Goal: Task Accomplishment & Management: Manage account settings

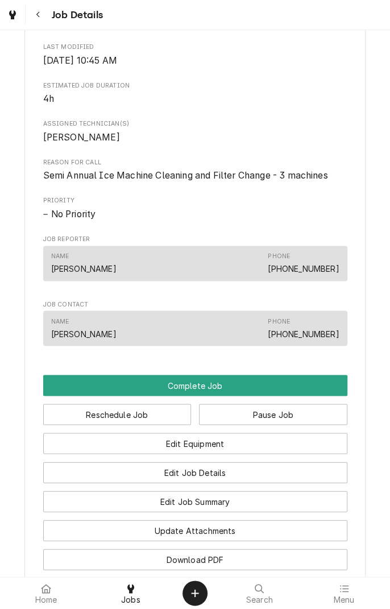
scroll to position [430, 0]
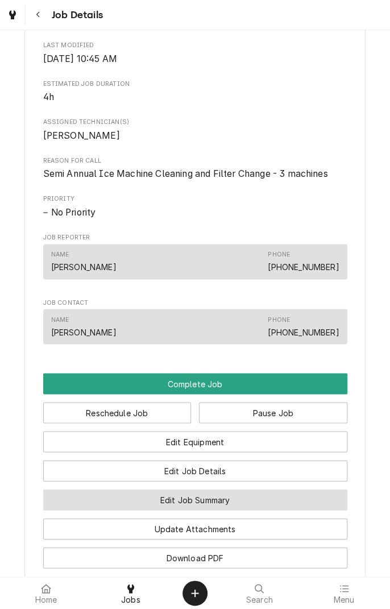
click at [240, 510] on button "Edit Job Summary" at bounding box center [195, 499] width 304 height 21
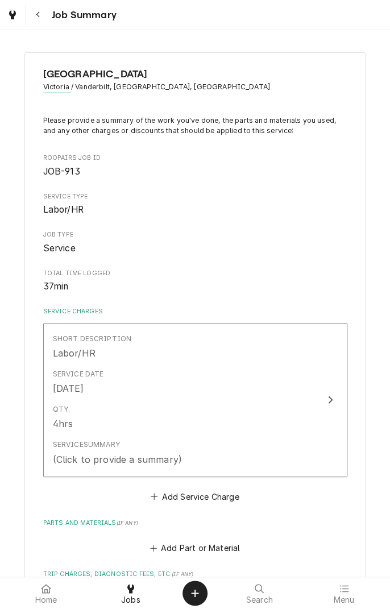
click at [322, 397] on button "Short Description Labor/HR Service Date [DATE] Qty. 4hrs Service Summary (Click…" at bounding box center [195, 400] width 304 height 154
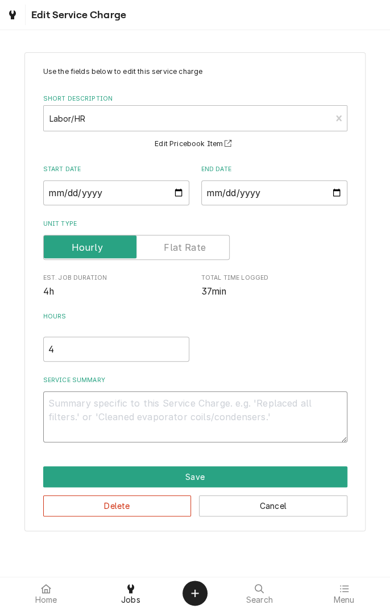
click at [169, 409] on textarea "Service Summary" at bounding box center [195, 416] width 304 height 51
type textarea "x"
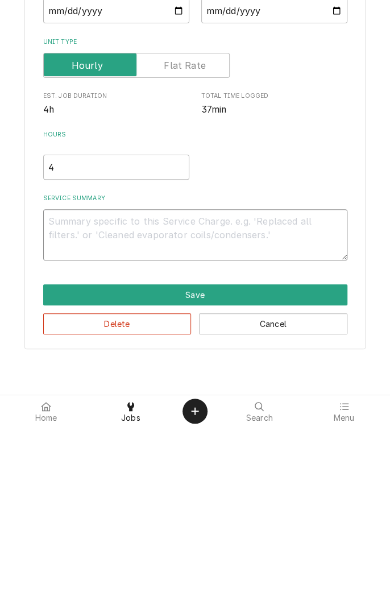
type textarea "C"
type textarea "x"
type textarea "Cl"
type textarea "x"
type textarea "Cle"
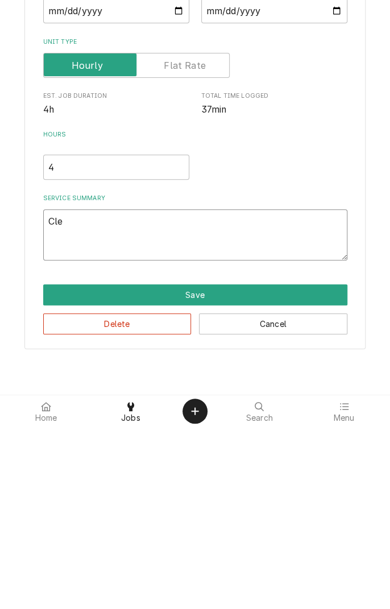
type textarea "x"
type textarea "Clea"
type textarea "x"
type textarea "Clean"
type textarea "x"
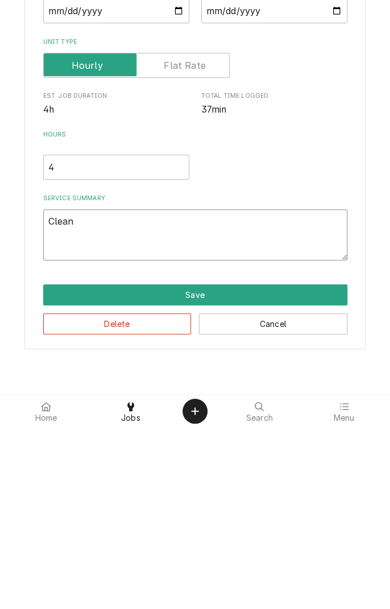
type textarea "Cleane"
type textarea "x"
type textarea "Cleaned"
type textarea "x"
type textarea "Cleaned"
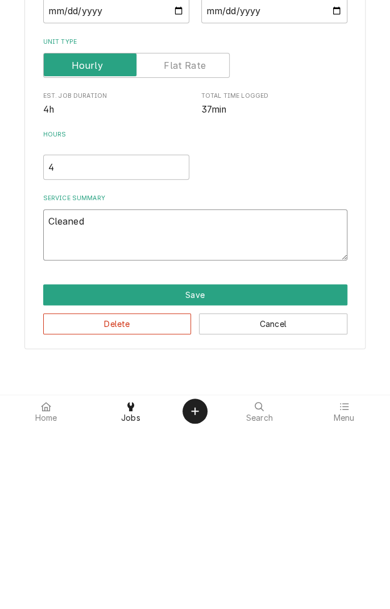
type textarea "x"
type textarea "Cleaned t"
type textarea "x"
type textarea "Cleaned tr"
type textarea "x"
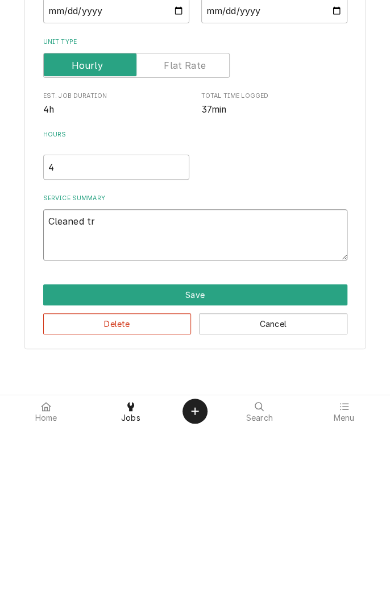
type textarea "Cleaned tru"
type textarea "x"
type textarea "Cleaned true"
type textarea "x"
type textarea "Cleaned true"
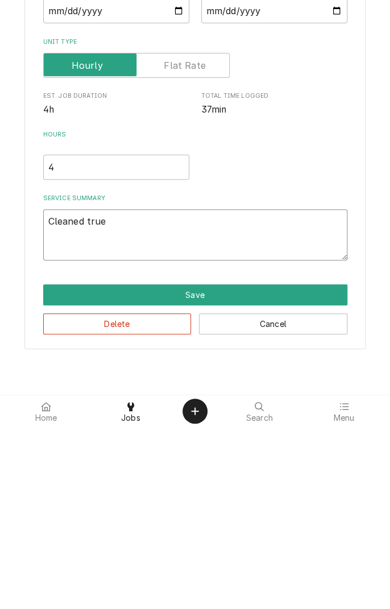
type textarea "x"
type textarea "Cleaned true i"
type textarea "x"
type textarea "Cleaned true ic"
type textarea "x"
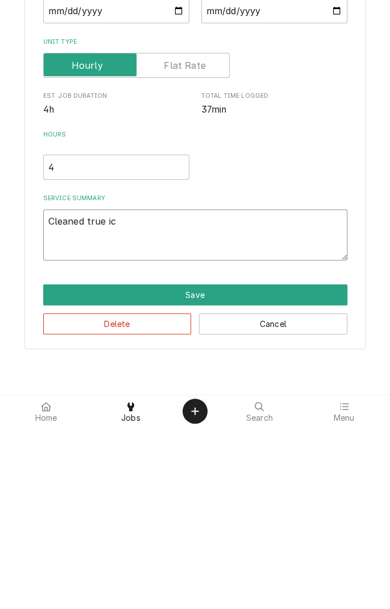
type textarea "Cleaned true ice"
type textarea "x"
type textarea "Cleaned true ice"
type textarea "x"
type textarea "Cleaned true ice m"
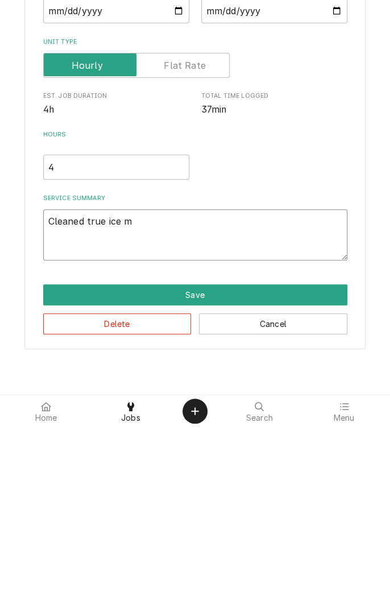
type textarea "x"
type textarea "Cleaned true ice ma"
type textarea "x"
type textarea "Cleaned true ice mac"
type textarea "x"
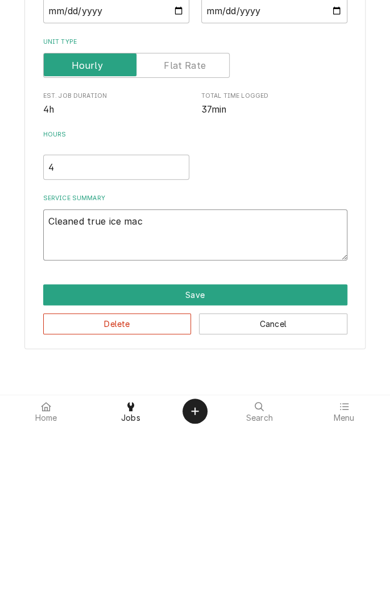
type textarea "Cleaned true ice mach"
type textarea "x"
type textarea "Cleaned true ice machi"
type textarea "x"
type textarea "Cleaned true ice machin"
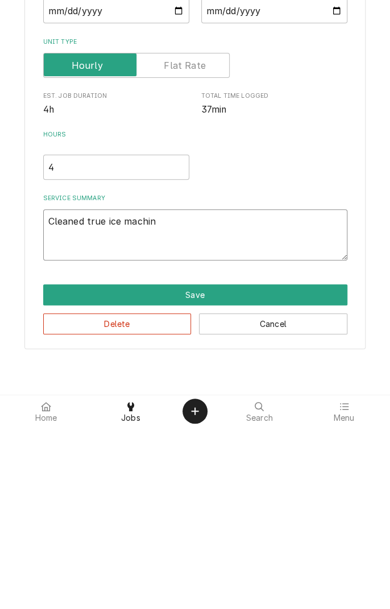
type textarea "x"
type textarea "Cleaned true ice machine"
type textarea "x"
type textarea "Cleaned true ice machine."
type textarea "x"
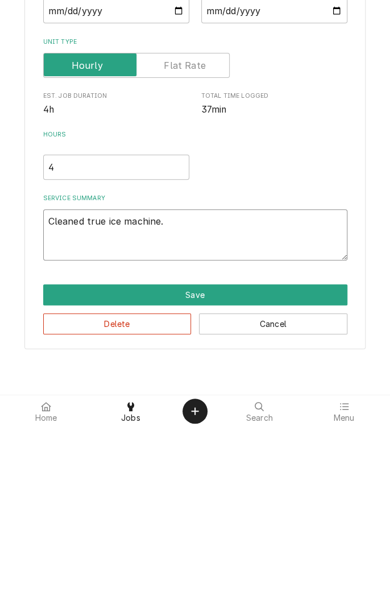
type textarea "Cleaned true ice machine."
type textarea "x"
type textarea "Cleaned true ice machine. R"
type textarea "x"
type textarea "Cleaned true ice machine. Re"
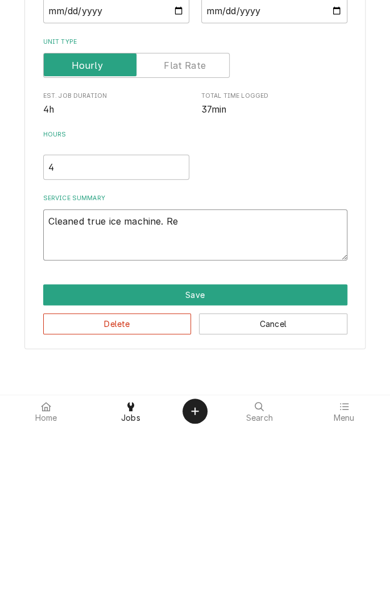
type textarea "x"
click at [83, 404] on textarea "Cleaned true ice machine. Re" at bounding box center [195, 416] width 304 height 51
type textarea "Cleaned/ true ice machine. Re"
type textarea "x"
type textarea "Cleaned/s true ice machine. Re"
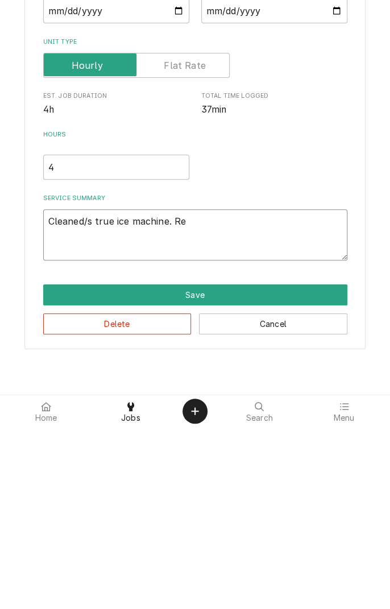
type textarea "x"
type textarea "Cleaned/sa true ice machine. Re"
type textarea "x"
type textarea "Cleaned/san true ice machine. Re"
type textarea "x"
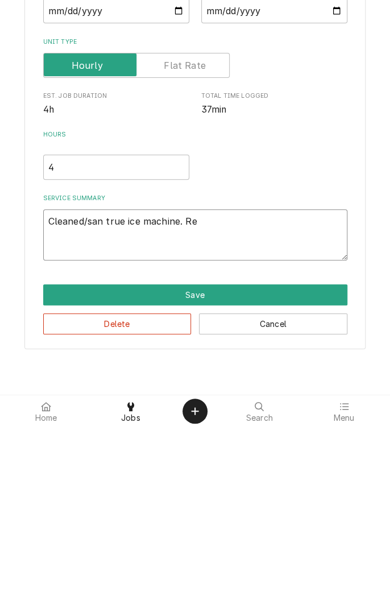
type textarea "Cleaned/sani true ice machine. Re"
type textarea "x"
type textarea "Cleaned/sanitize true ice machine. Re"
type textarea "x"
click at [227, 407] on textarea "Cleaned/sanitize true ice machine. Re" at bounding box center [195, 416] width 304 height 51
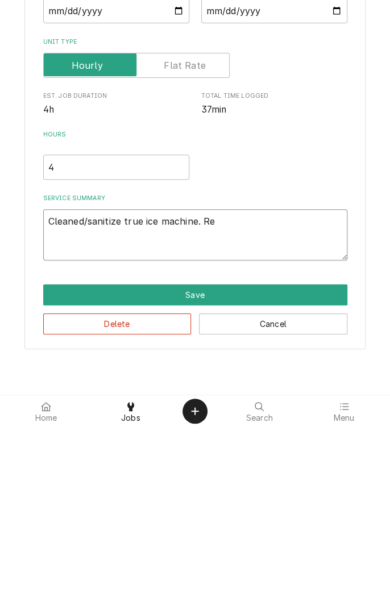
type textarea "Cleaned/sanitize true ice machine. Rep"
type textarea "x"
type textarea "Cleaned/sanitize true ice machine. Repl"
type textarea "x"
type textarea "Cleaned/sanitize true ice machine. Repla"
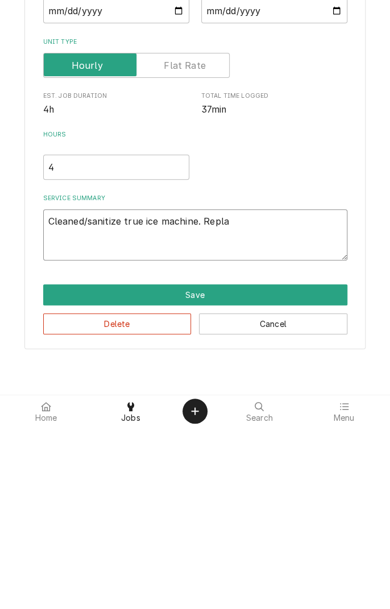
type textarea "x"
type textarea "Cleaned/sanitize true ice machine. Replac"
type textarea "x"
type textarea "Cleaned/sanitize true ice machine. Replace"
type textarea "x"
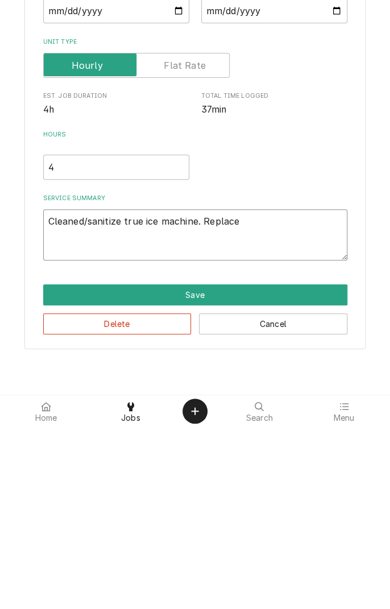
type textarea "Cleaned/sanitize true ice machine. Replaced"
type textarea "x"
type textarea "Cleaned/sanitize true ice machine. Replaced"
type textarea "x"
type textarea "Cleaned/sanitize true ice machine. Replaced c"
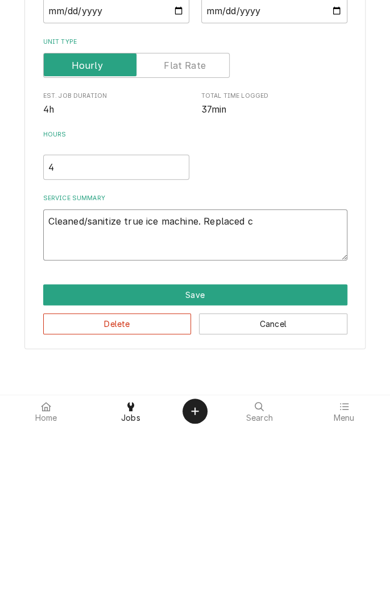
type textarea "x"
type textarea "Cleaned/sanitize true ice machine. Replaced ca"
type textarea "x"
type textarea "Cleaned/sanitize true ice machine. Replaced car"
type textarea "x"
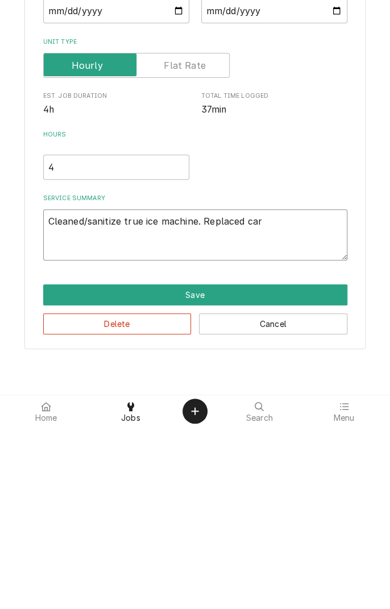
type textarea "Cleaned/sanitize true ice machine. Replaced carb"
type textarea "x"
type textarea "Cleaned/sanitize true ice machine. Replaced carbo"
type textarea "x"
type textarea "Cleaned/sanitize true ice machine. Replaced carbon"
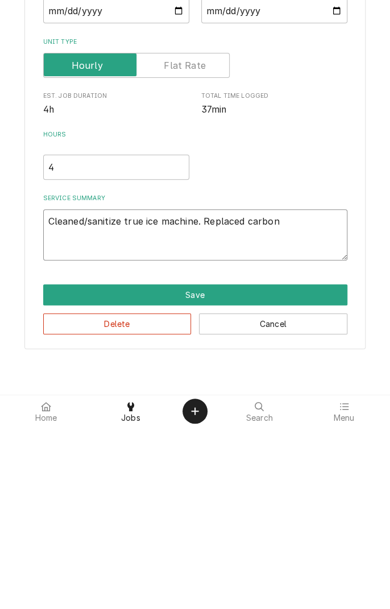
type textarea "x"
type textarea "Cleaned/sanitize true ice machine. Replaced carbon"
type textarea "x"
type textarea "Cleaned/sanitize true ice machine. Replaced carbon f"
type textarea "x"
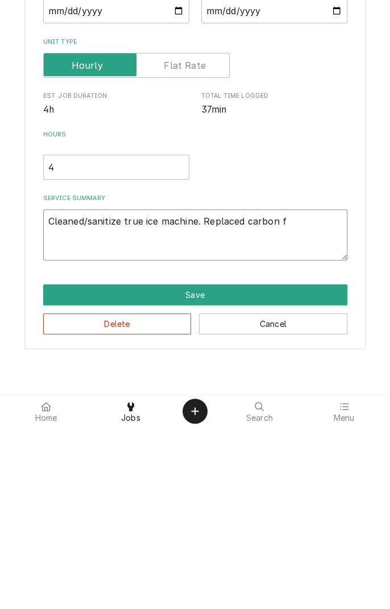
type textarea "Cleaned/sanitize true ice machine. Replaced carbon fi"
type textarea "x"
type textarea "Cleaned/sanitize true ice machine. Replaced carbon fil"
type textarea "x"
type textarea "Cleaned/sanitize true ice machine. Replaced carbon filt"
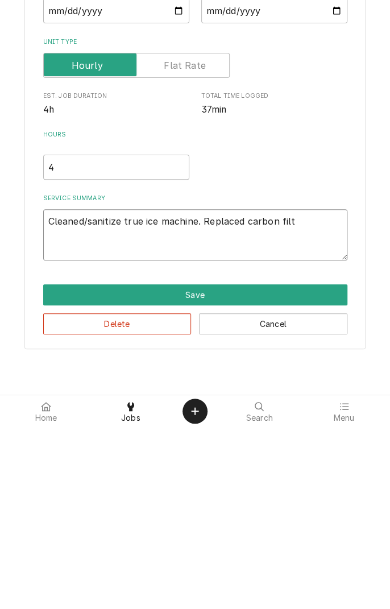
type textarea "x"
type textarea "Cleaned/sanitize true ice machine. Replaced carbon filte"
type textarea "x"
type textarea "Cleaned/sanitize true ice machine. Replaced carbon filter"
type textarea "x"
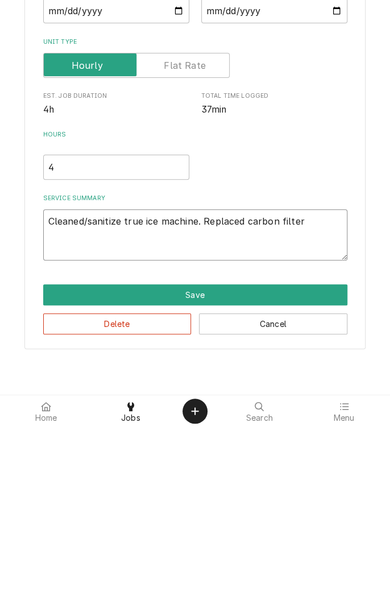
type textarea "Cleaned/sanitize true ice machine. Replaced carbon filter."
type textarea "x"
type textarea "Cleaned/sanitize true ice machine. Replaced carbon filter."
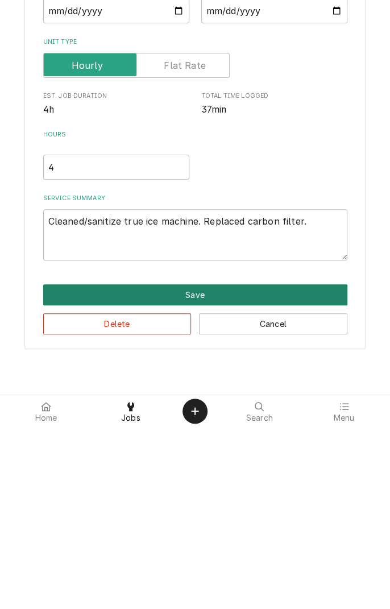
click at [208, 478] on button "Save" at bounding box center [195, 476] width 304 height 21
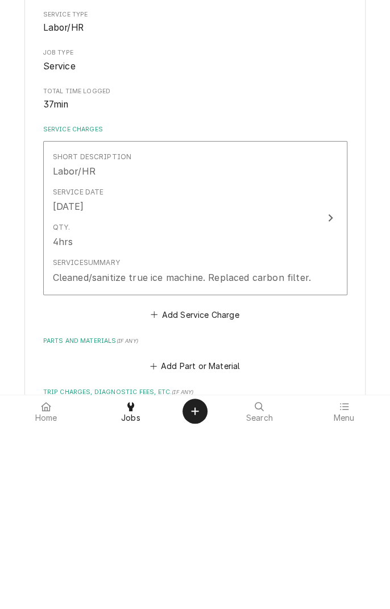
type textarea "x"
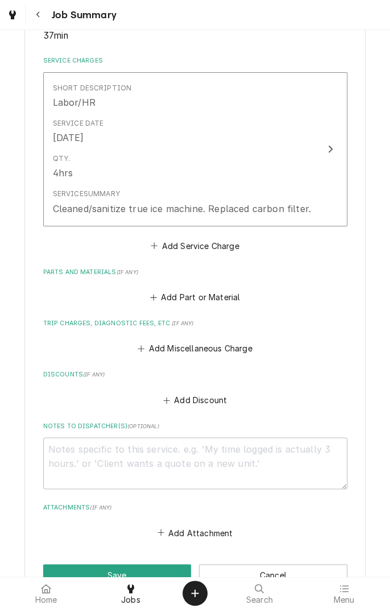
scroll to position [251, 0]
click at [193, 294] on button "Add Part or Material" at bounding box center [195, 297] width 94 height 16
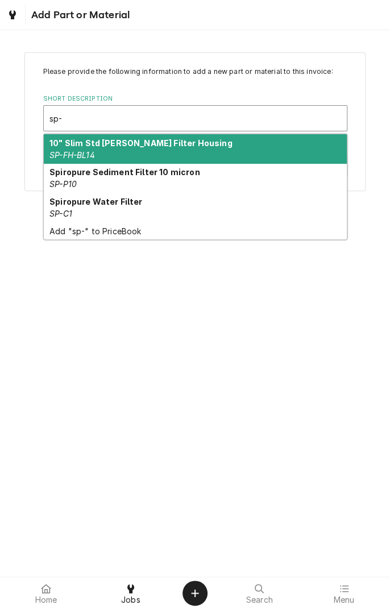
click at [92, 208] on div "Spiropure Water Filter SP-C1" at bounding box center [195, 208] width 303 height 30
type input "sp-"
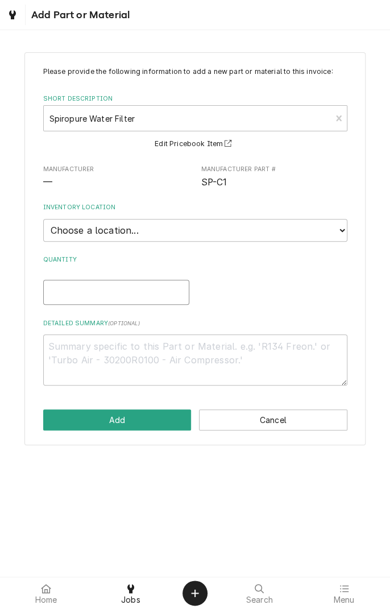
click at [156, 293] on input "Quantity" at bounding box center [116, 292] width 146 height 25
type textarea "x"
type input "1"
type textarea "x"
type input "1"
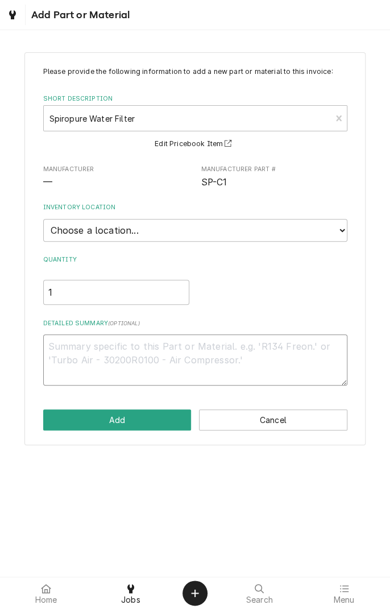
click at [253, 344] on textarea "Detailed Summary ( optional )" at bounding box center [195, 359] width 304 height 51
type textarea "x"
type textarea "C"
type textarea "x"
type textarea "Ca"
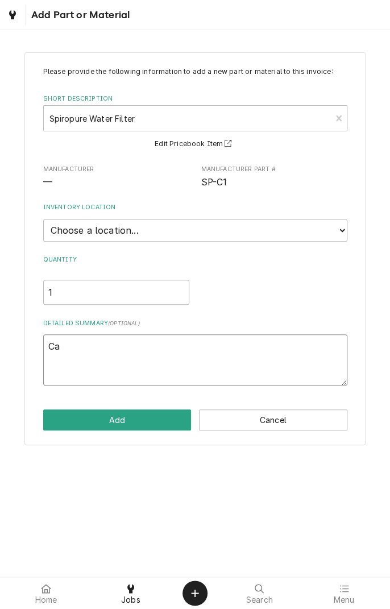
type textarea "x"
type textarea "Car"
type textarea "x"
type textarea "Carb"
type textarea "x"
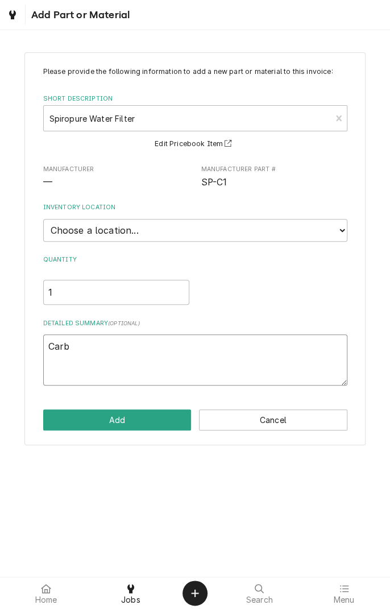
type textarea "Carbo"
type textarea "x"
type textarea "Carbon"
type textarea "x"
type textarea "Carbon"
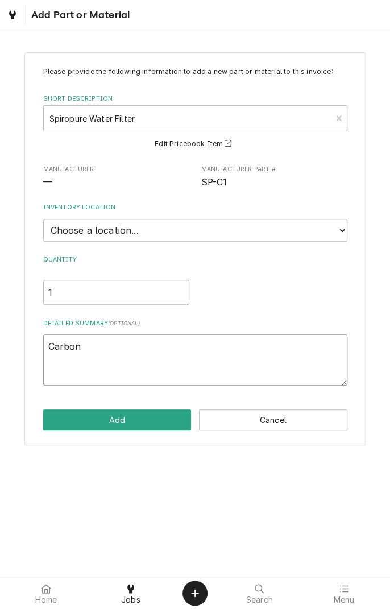
type textarea "x"
type textarea "Carbon f"
type textarea "x"
type textarea "Carbon fi"
type textarea "x"
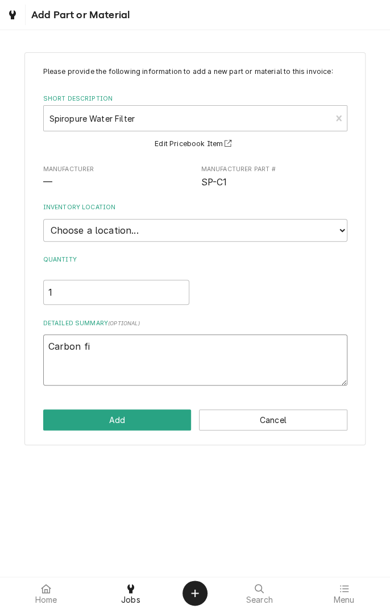
type textarea "Carbon fil"
type textarea "x"
type textarea "Carbon filt"
type textarea "x"
type textarea "Carbon filte"
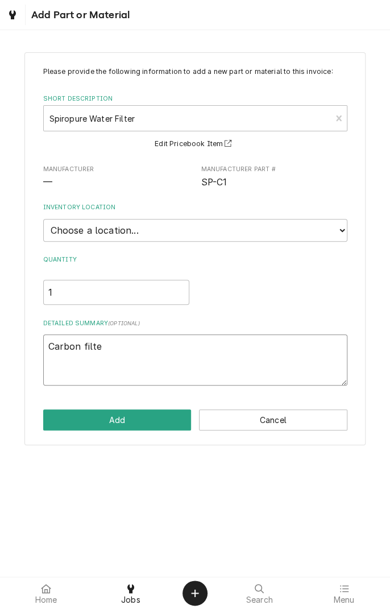
type textarea "x"
type textarea "Carbon filter"
type textarea "x"
type textarea "Carbon filter"
click at [336, 230] on select "Choose a location... [PERSON_NAME]'s Truck [PERSON_NAME]'s Truck Skips Service …" at bounding box center [195, 230] width 304 height 23
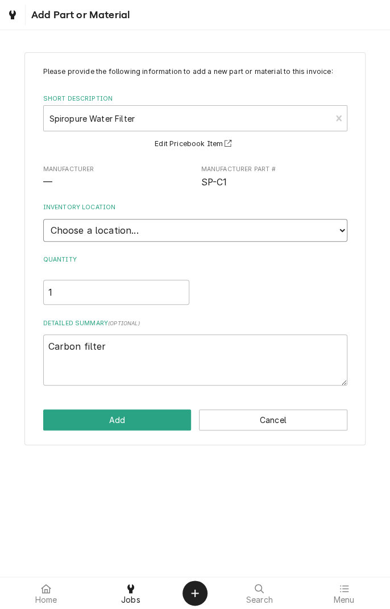
type textarea "x"
select select "171"
click at [43, 219] on select "Choose a location... [PERSON_NAME]'s Truck [PERSON_NAME]'s Truck Skips Service …" at bounding box center [195, 230] width 304 height 23
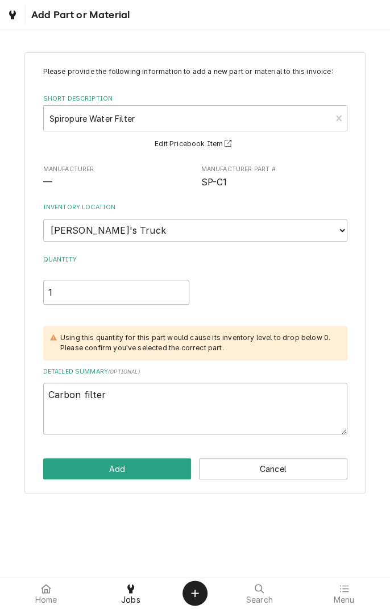
type textarea "x"
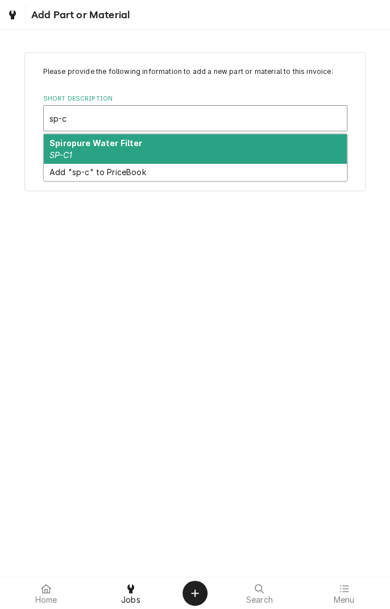
type input "sp-c1"
type textarea "x"
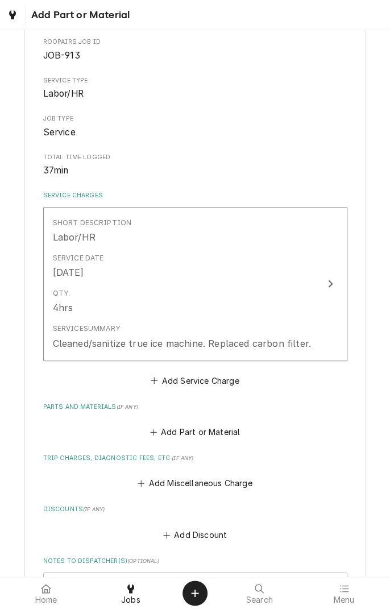
scroll to position [119, 0]
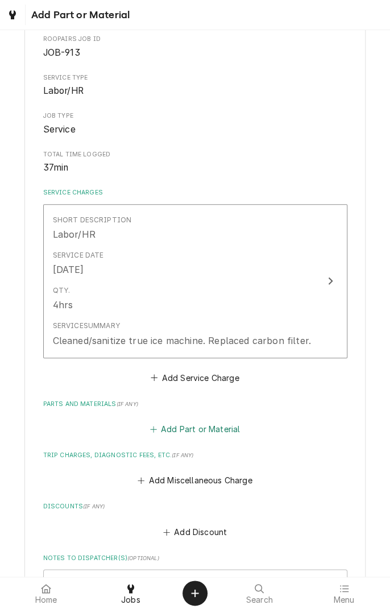
click at [182, 423] on button "Add Part or Material" at bounding box center [195, 429] width 94 height 16
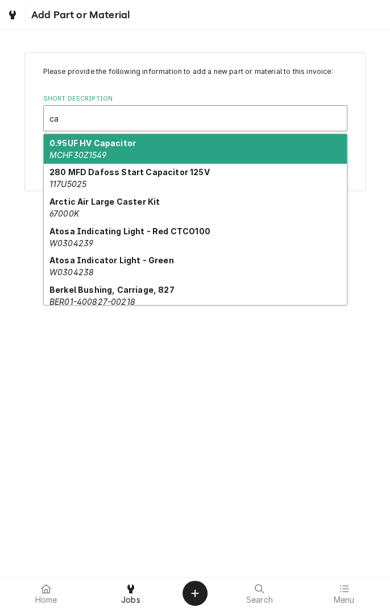
type input "c"
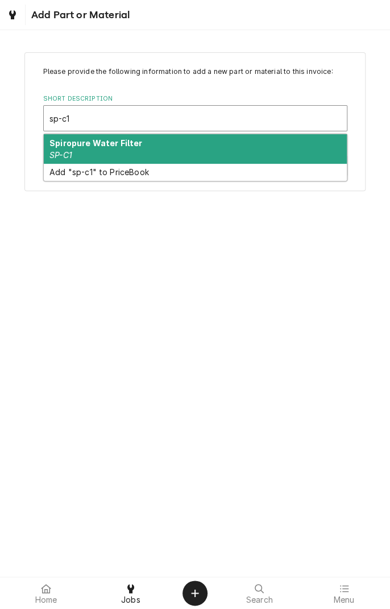
click at [148, 144] on div "Spiropure Water Filter SP-C1" at bounding box center [195, 149] width 303 height 30
type input "sp-c1"
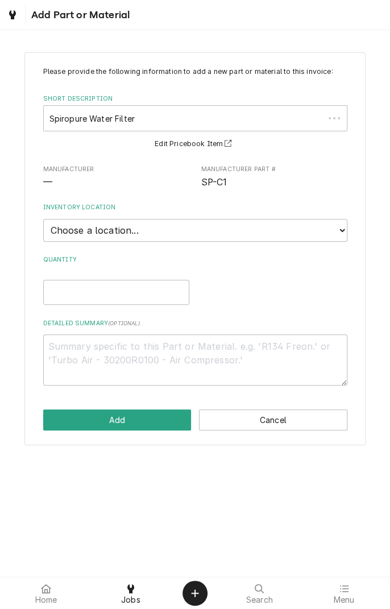
type textarea "x"
click at [334, 231] on select "Choose a location... [PERSON_NAME]'s Truck [PERSON_NAME]'s Truck Skips Service …" at bounding box center [195, 230] width 304 height 23
select select "171"
click at [43, 219] on select "Choose a location... [PERSON_NAME]'s Truck [PERSON_NAME]'s Truck Skips Service …" at bounding box center [195, 230] width 304 height 23
click at [123, 291] on input "Quantity" at bounding box center [116, 292] width 146 height 25
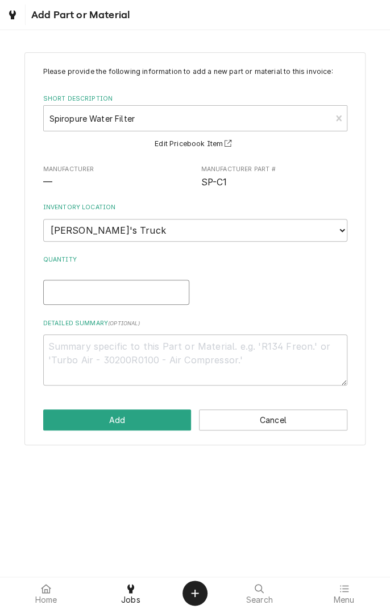
type textarea "x"
type input "1"
type textarea "x"
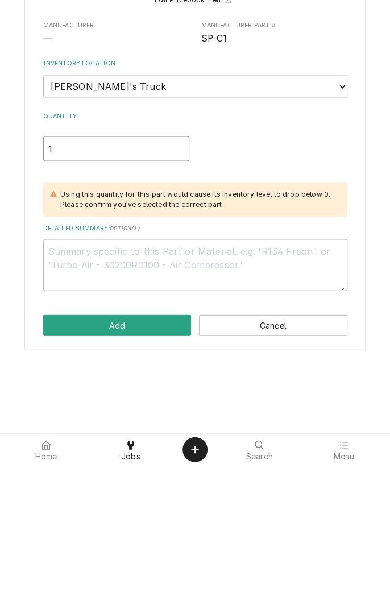
type input "1"
click at [210, 390] on textarea "Detailed Summary ( optional )" at bounding box center [195, 408] width 304 height 51
type textarea "x"
type textarea "S"
type textarea "x"
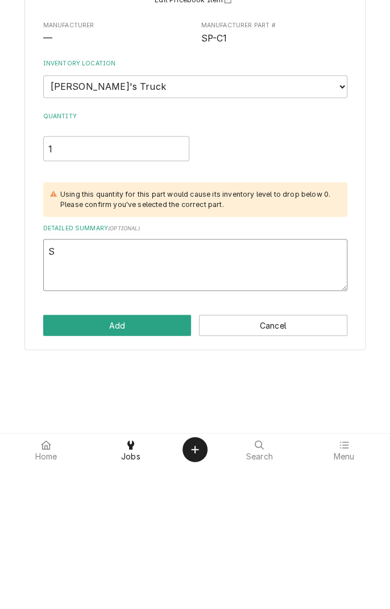
type textarea "Sp"
type textarea "x"
type textarea "Spi"
type textarea "x"
type textarea "Spir"
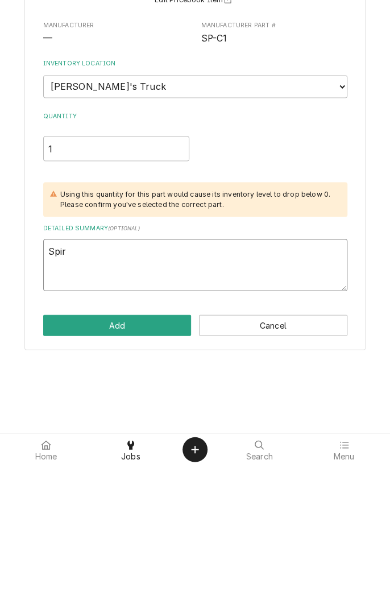
type textarea "x"
type textarea "Spiro"
type textarea "x"
type textarea "Spirop"
type textarea "x"
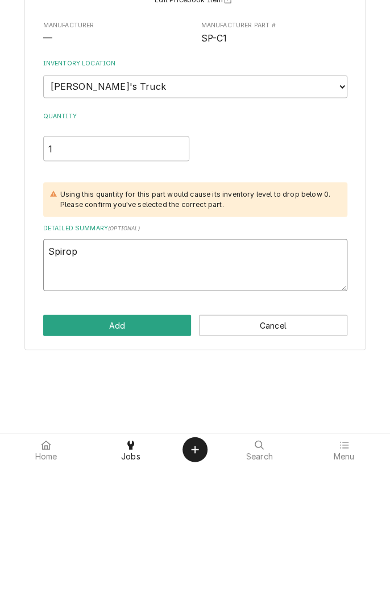
type textarea "Spiropu"
type textarea "x"
type textarea "Spiropur"
type textarea "x"
type textarea "Spiropure"
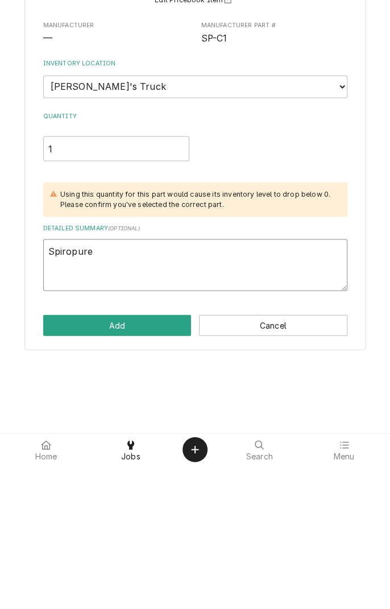
type textarea "x"
type textarea "Spiropure"
type textarea "x"
type textarea "Spiropure c"
type textarea "x"
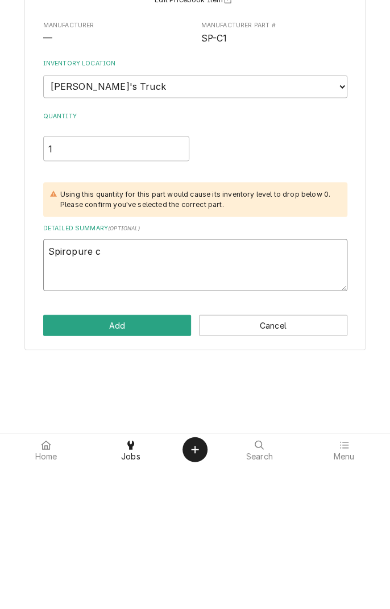
type textarea "Spiropure ca"
type textarea "x"
type textarea "Spiropure car"
type textarea "x"
type textarea "Spiropure carb"
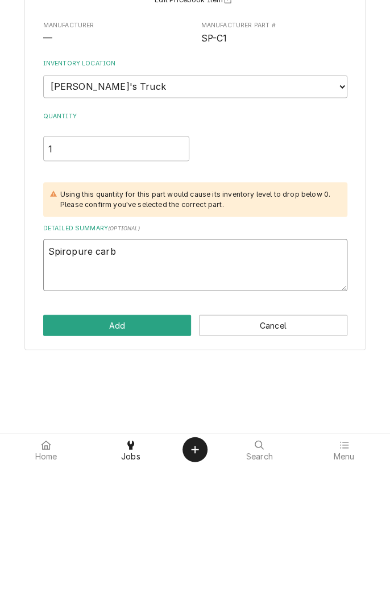
type textarea "x"
type textarea "Spiropure carbo"
type textarea "x"
type textarea "Spiropure carbon"
type textarea "x"
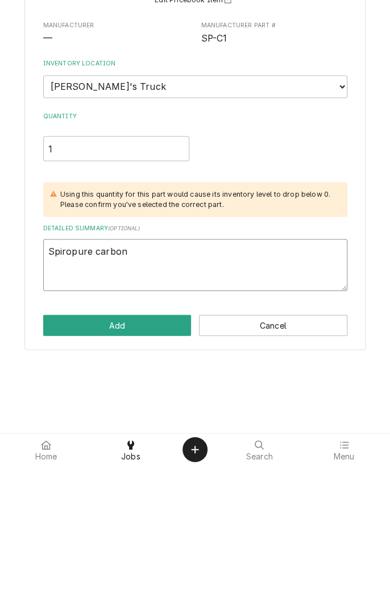
type textarea "Spiropure carbon"
type textarea "x"
type textarea "Spiropure carbon f"
type textarea "x"
type textarea "Spiropure carbon fi"
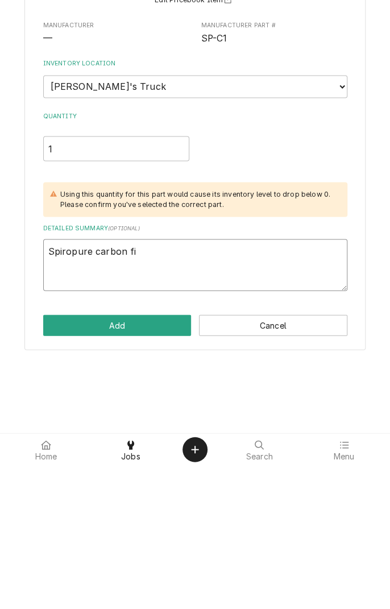
type textarea "x"
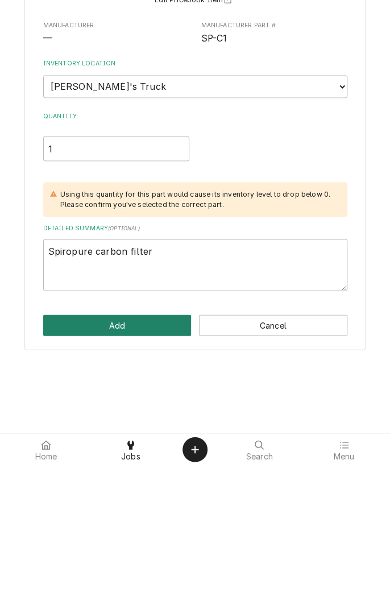
click at [130, 462] on button "Add" at bounding box center [117, 468] width 148 height 21
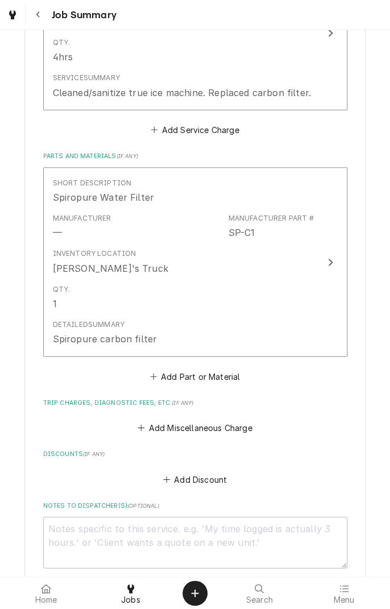
scroll to position [380, 0]
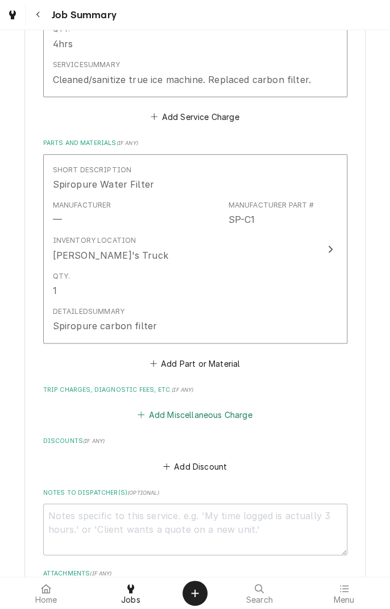
click at [172, 412] on button "Add Miscellaneous Charge" at bounding box center [195, 414] width 118 height 16
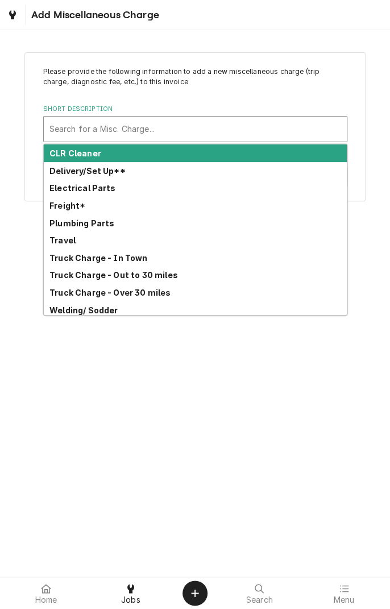
scroll to position [3, 0]
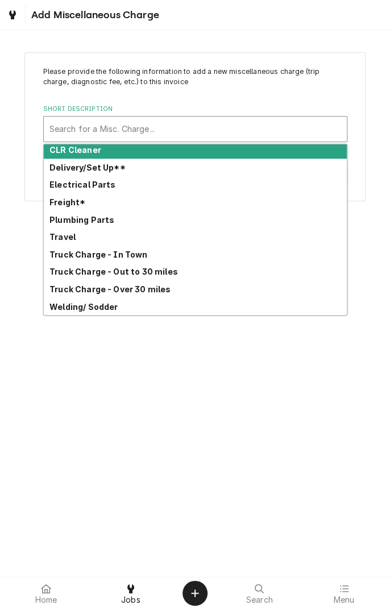
click at [135, 21] on div "Add Miscellaneous Charge" at bounding box center [80, 15] width 157 height 20
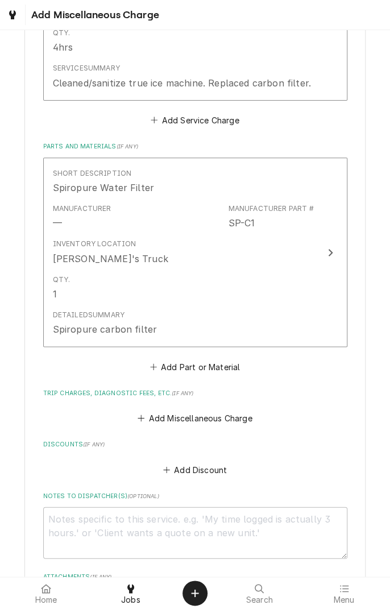
scroll to position [380, 0]
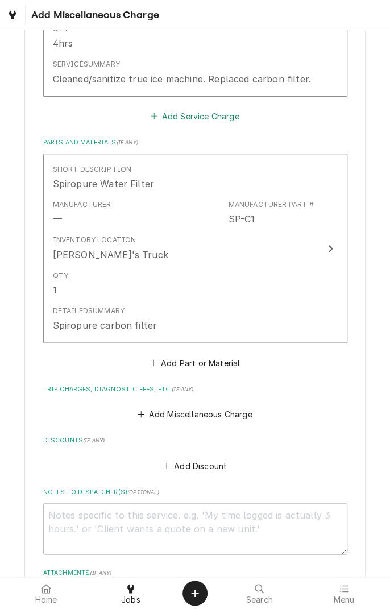
click at [197, 115] on button "Add Service Charge" at bounding box center [195, 116] width 92 height 16
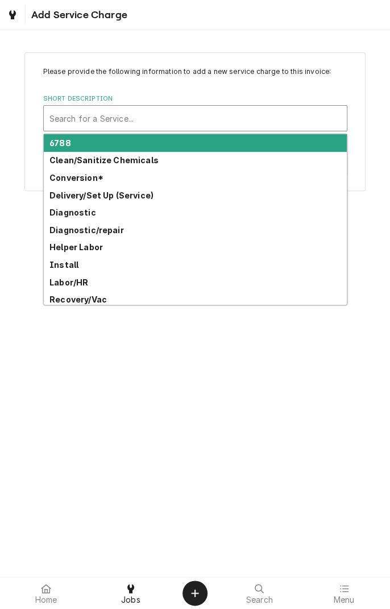
click at [131, 165] on div "Clean/Sanitize Chemicals" at bounding box center [195, 161] width 303 height 18
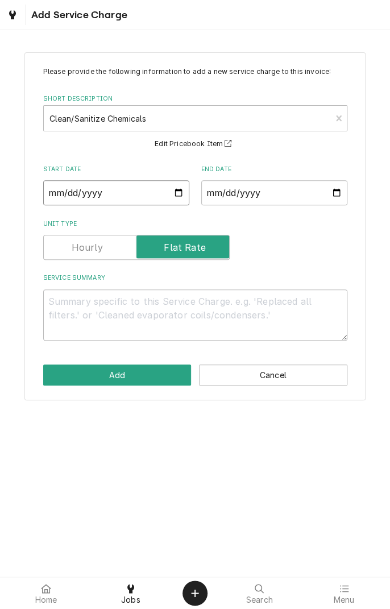
click at [175, 192] on input "Start Date" at bounding box center [116, 192] width 146 height 25
click at [340, 201] on input "End Date" at bounding box center [274, 192] width 146 height 25
click at [156, 303] on textarea "Service Summary" at bounding box center [195, 314] width 304 height 51
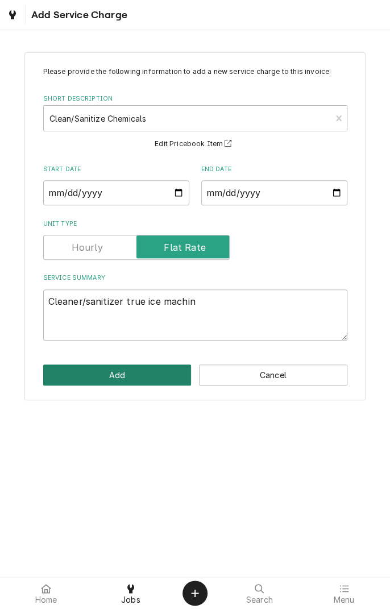
click at [129, 367] on button "Add" at bounding box center [117, 374] width 148 height 21
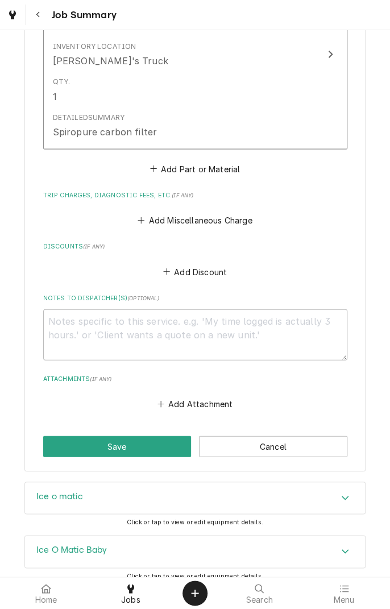
scroll to position [851, 0]
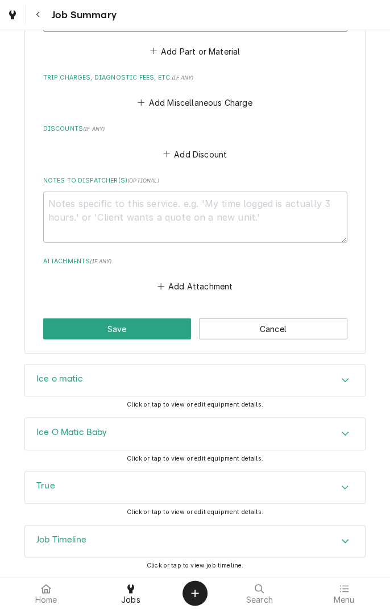
click at [342, 379] on icon "Accordion Header" at bounding box center [345, 379] width 8 height 9
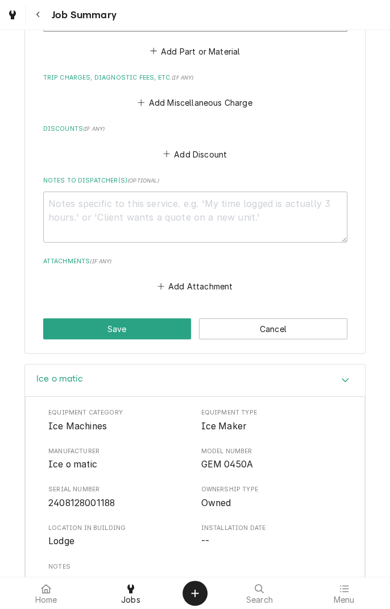
click at [345, 267] on div "Attachments ( if any ) Add Attachment" at bounding box center [195, 276] width 304 height 38
click at [308, 272] on div "Attachments ( if any ) Add Attachment" at bounding box center [195, 276] width 304 height 38
click at [347, 371] on div "Ice o matic" at bounding box center [195, 380] width 340 height 32
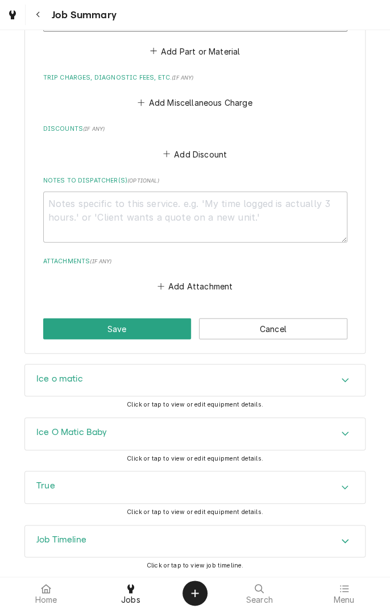
click at [342, 433] on icon "Accordion Header" at bounding box center [345, 433] width 8 height 9
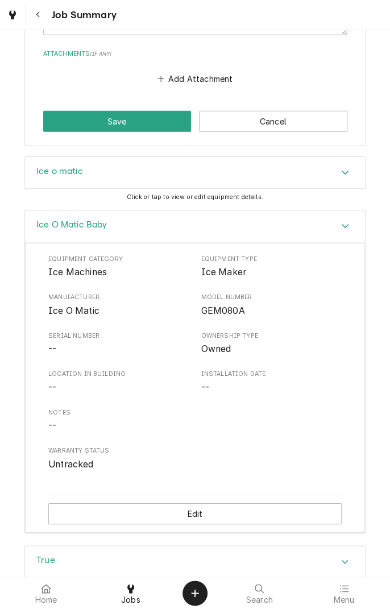
scroll to position [1132, 0]
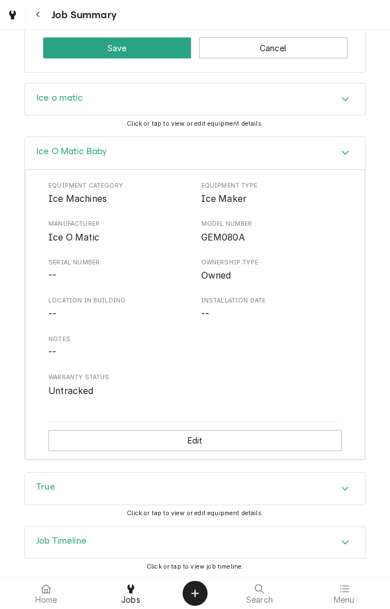
click at [339, 483] on div "Accordion Header" at bounding box center [345, 489] width 17 height 14
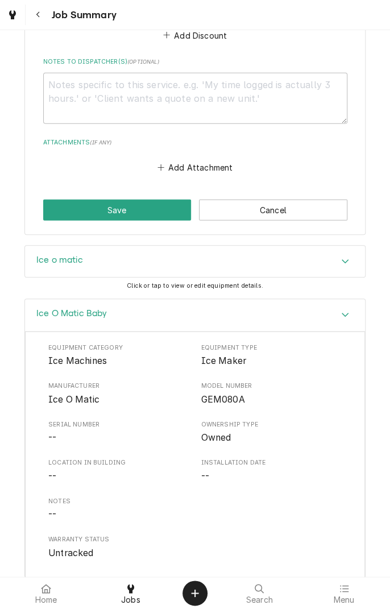
scroll to position [964, 0]
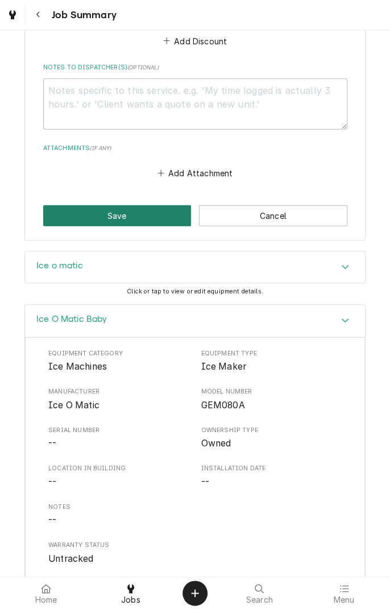
click at [126, 218] on button "Save" at bounding box center [117, 215] width 148 height 21
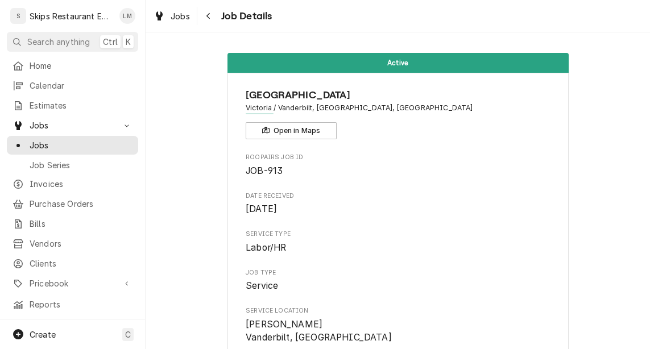
click at [65, 18] on div "Skips Restaurant Equipment" at bounding box center [72, 16] width 84 height 12
click at [53, 8] on div "S Skips Restaurant Equipment" at bounding box center [62, 16] width 110 height 23
click at [45, 2] on div "S Skips Restaurant Equipment LM" at bounding box center [72, 16] width 145 height 32
click at [44, 1] on div "S Skips Restaurant Equipment LM" at bounding box center [72, 16] width 145 height 32
